Goal: Check status: Check status

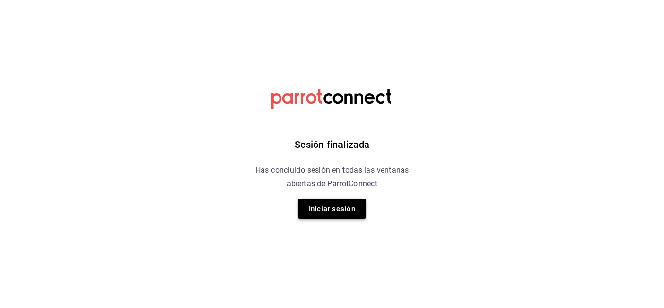
click at [318, 199] on button "Iniciar sesión" at bounding box center [332, 208] width 68 height 20
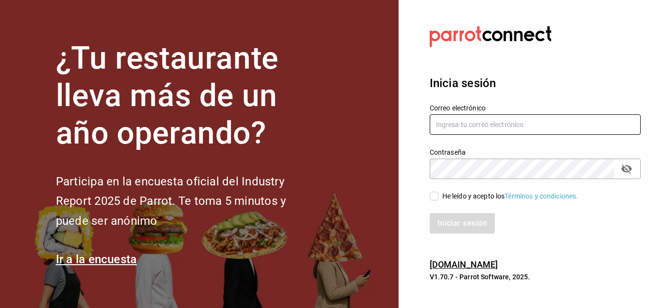
type input "[EMAIL_ADDRESS][DOMAIN_NAME]"
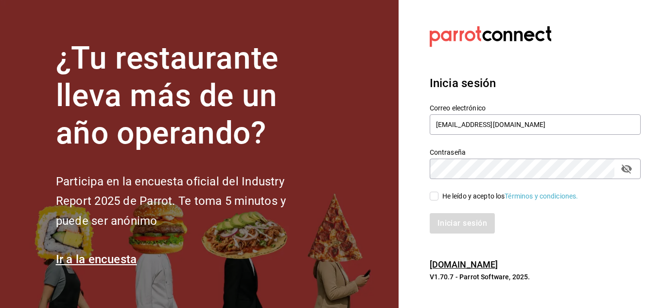
click at [436, 199] on input "He leído y acepto los Términos y condiciones." at bounding box center [434, 196] width 9 height 9
checkbox input "true"
click at [461, 228] on button "Iniciar sesión" at bounding box center [463, 223] width 66 height 20
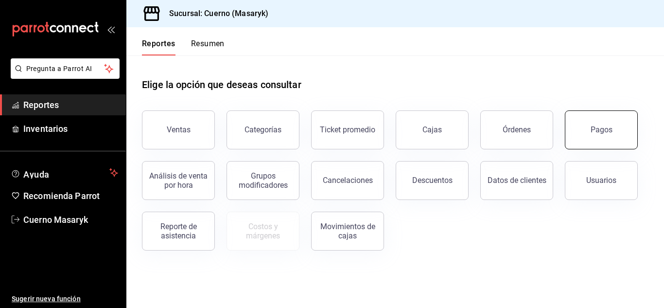
click at [614, 133] on button "Pagos" at bounding box center [601, 129] width 73 height 39
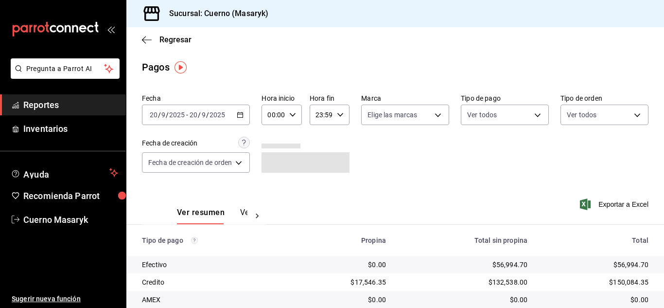
click at [282, 111] on input "00:00" at bounding box center [273, 114] width 23 height 19
click at [272, 179] on span "06" at bounding box center [273, 182] width 4 height 8
type input "06:00"
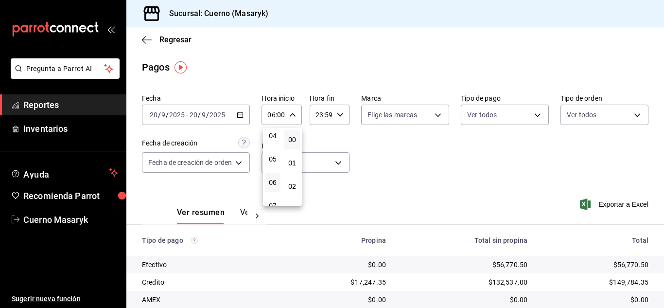
click at [276, 178] on button "06" at bounding box center [273, 182] width 16 height 19
click at [394, 171] on div at bounding box center [332, 154] width 664 height 308
